Goal: Find specific page/section: Find specific page/section

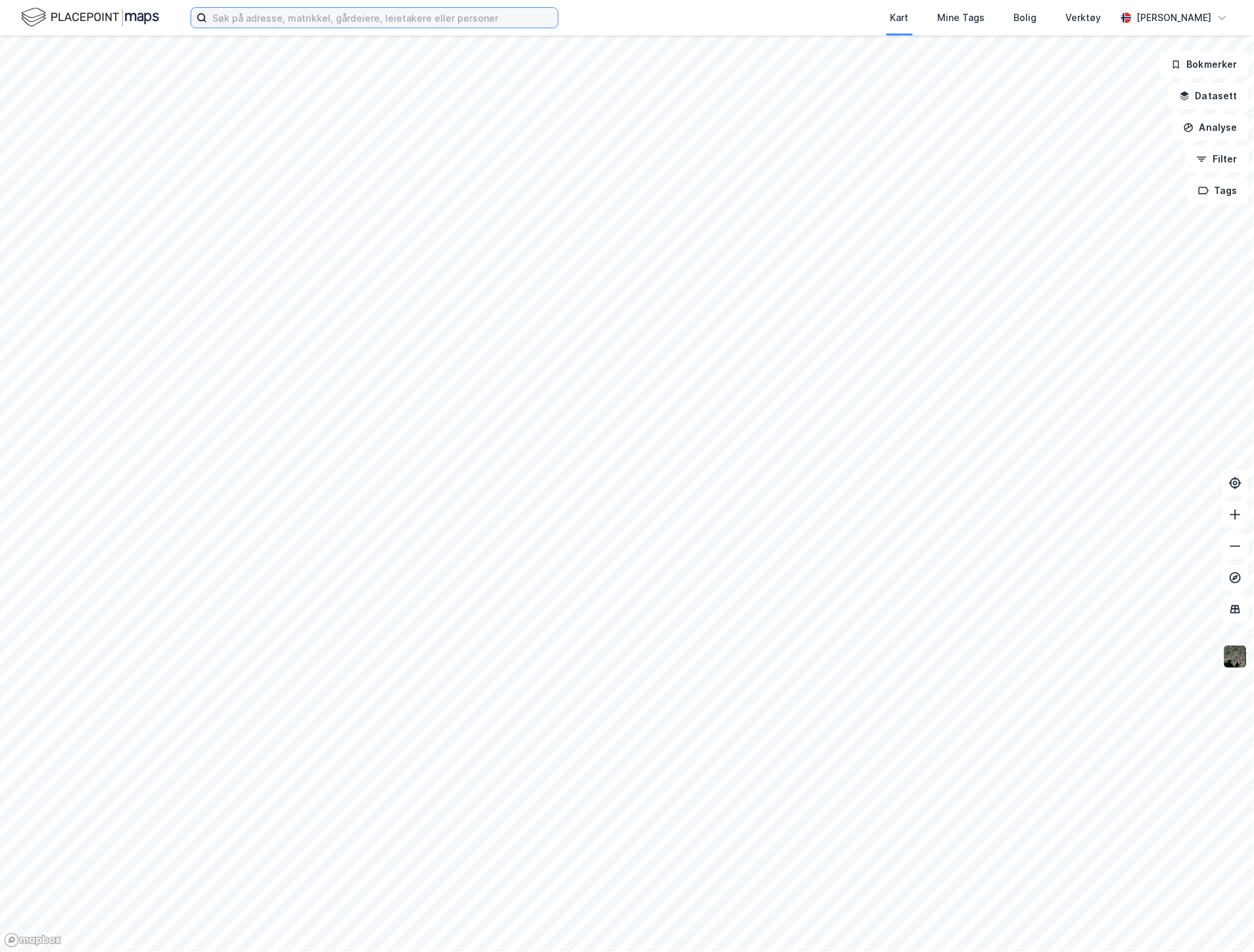
click at [265, 20] on input at bounding box center [383, 18] width 351 height 20
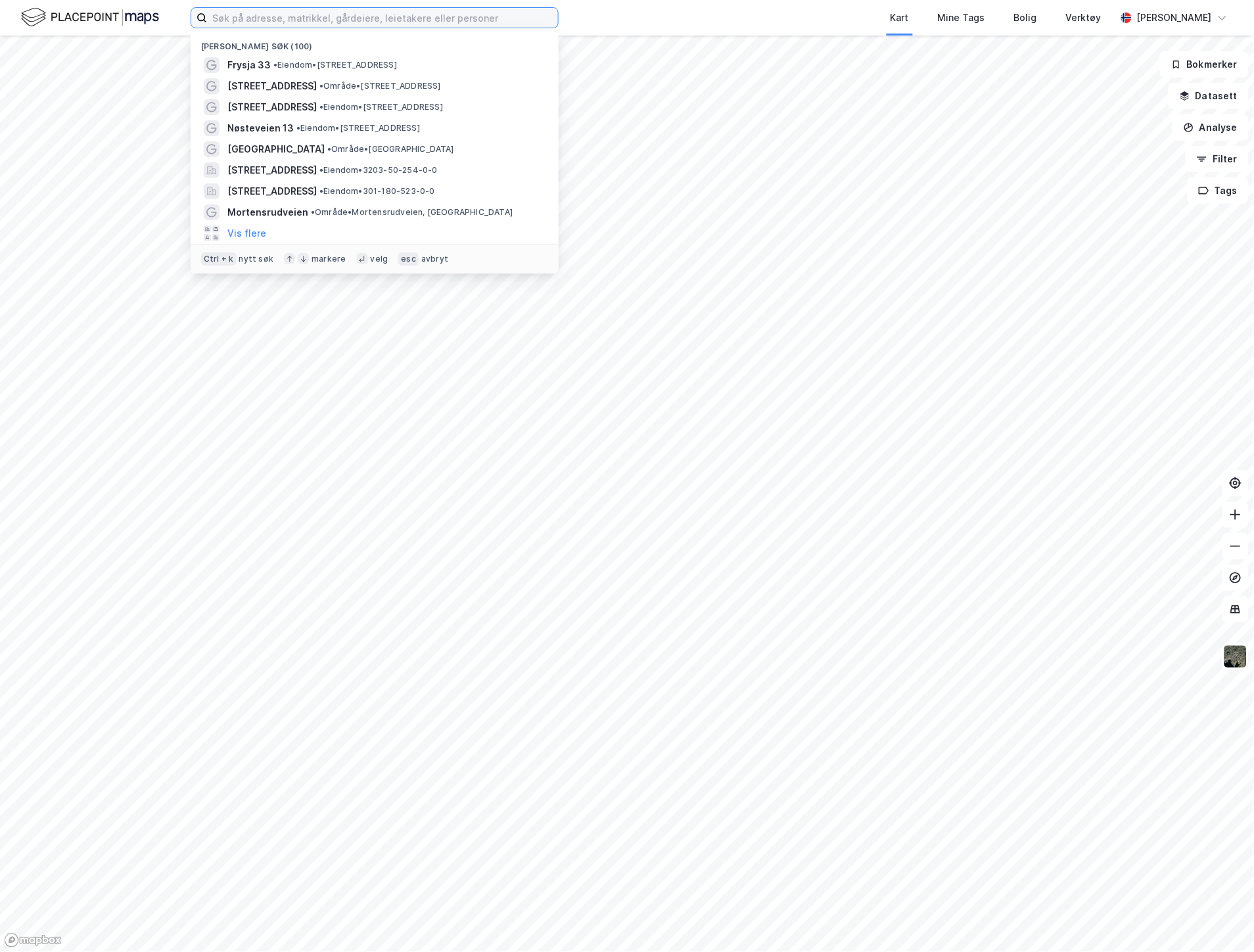
click at [296, 14] on input at bounding box center [383, 18] width 351 height 20
paste input "[STREET_ADDRESS]"
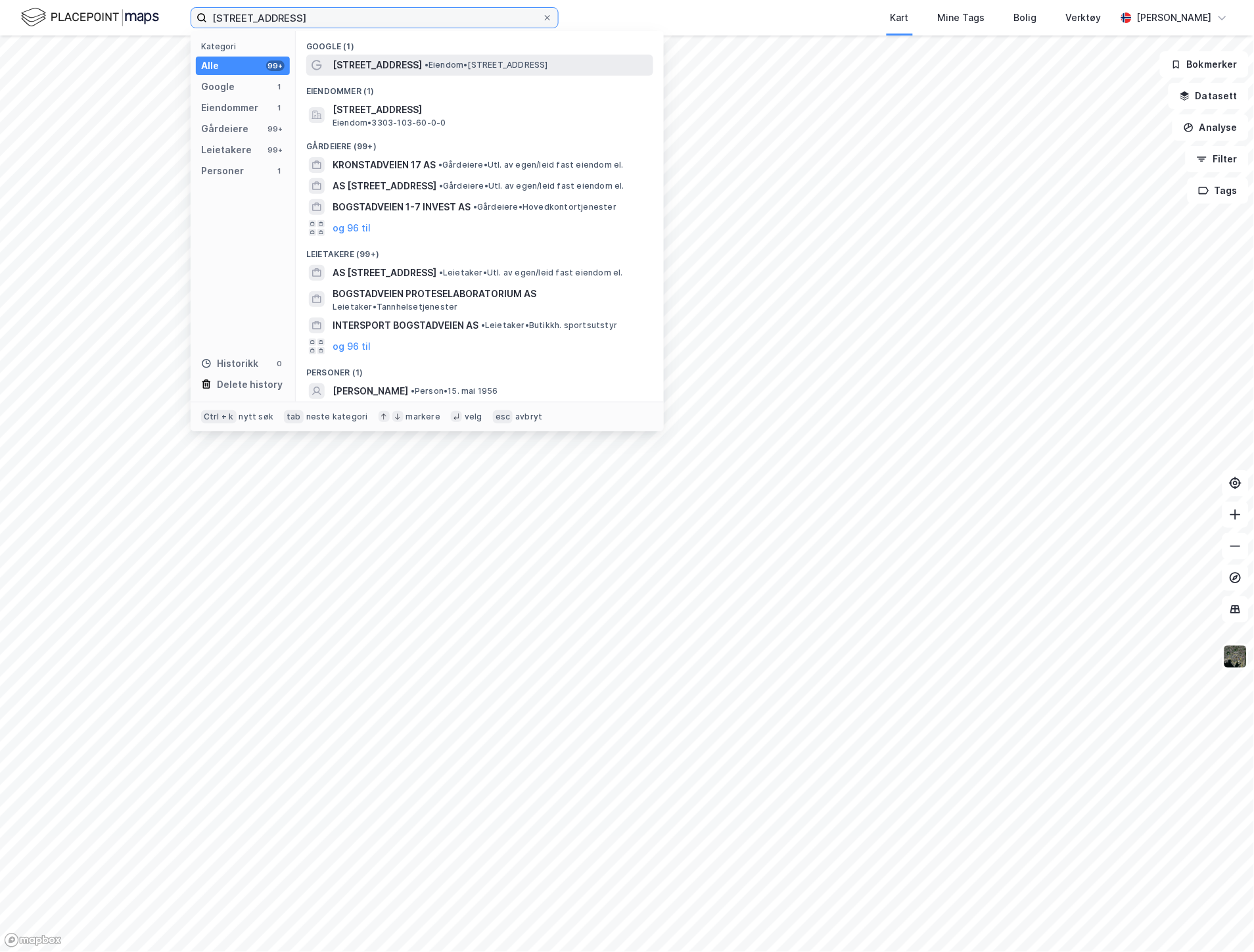
type input "[STREET_ADDRESS]"
click at [366, 61] on span "[STREET_ADDRESS]" at bounding box center [377, 65] width 89 height 15
